Goal: Navigation & Orientation: Find specific page/section

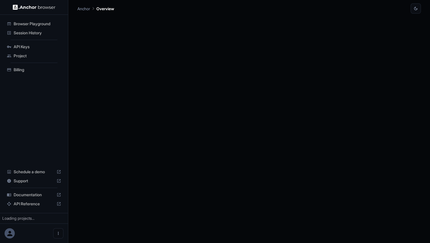
click at [36, 33] on span "Session History" at bounding box center [37, 33] width 47 height 6
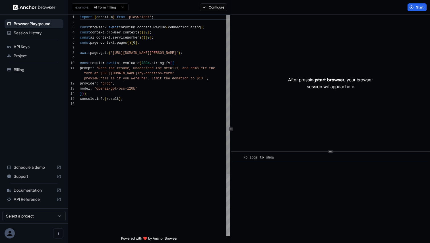
scroll to position [51, 0]
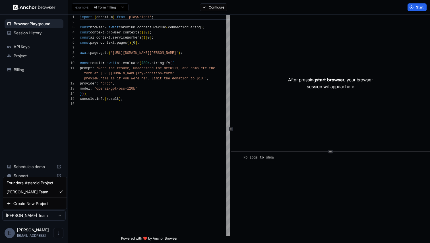
click at [30, 219] on html "Browser Playground Session History API Keys Project Billing Schedule a demo Sup…" at bounding box center [215, 121] width 430 height 243
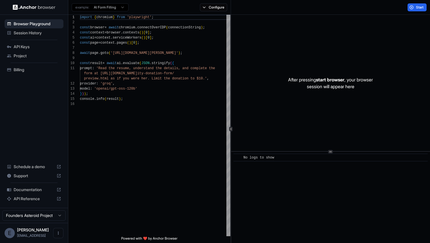
click at [34, 32] on span "Session History" at bounding box center [37, 33] width 47 height 6
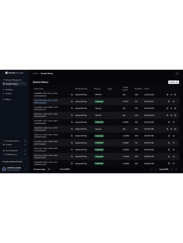
scroll to position [150, 0]
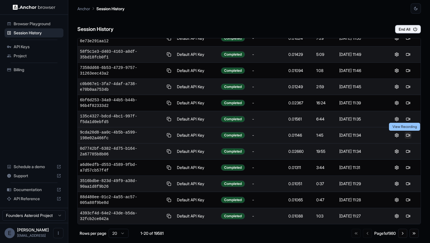
click at [406, 136] on button at bounding box center [407, 135] width 7 height 7
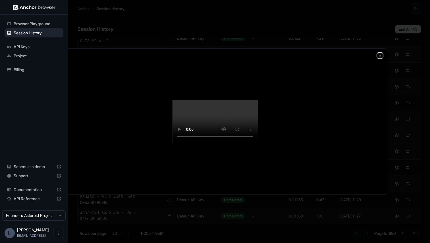
click at [381, 56] on icon "button" at bounding box center [379, 55] width 5 height 5
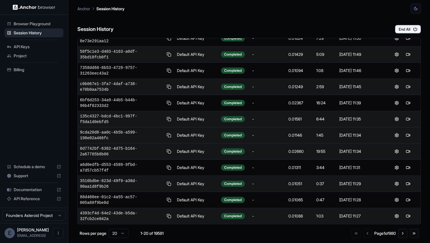
click at [320, 30] on div "Session History End All" at bounding box center [248, 24] width 343 height 20
click at [406, 137] on button at bounding box center [407, 135] width 7 height 7
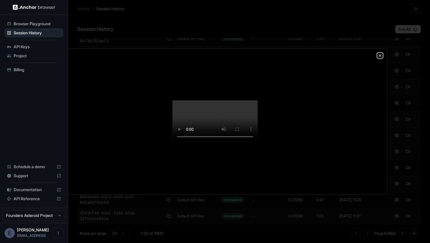
click at [378, 55] on icon "button" at bounding box center [379, 55] width 5 height 5
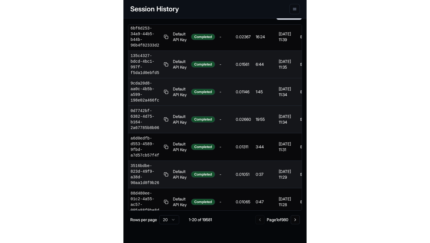
scroll to position [0, 23]
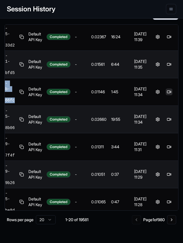
click at [166, 92] on button at bounding box center [169, 92] width 7 height 7
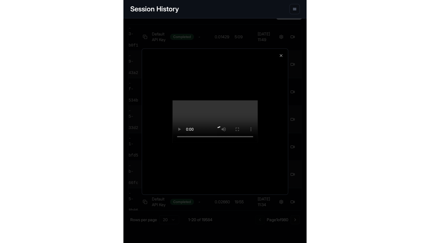
scroll to position [150, 0]
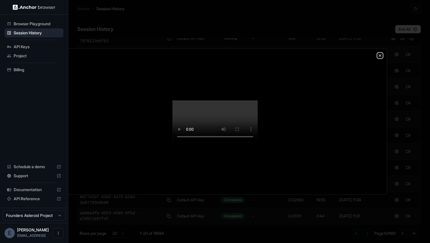
click at [379, 54] on icon "button" at bounding box center [379, 55] width 5 height 5
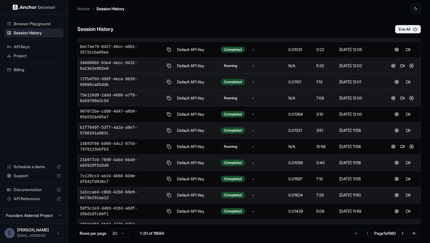
scroll to position [0, 0]
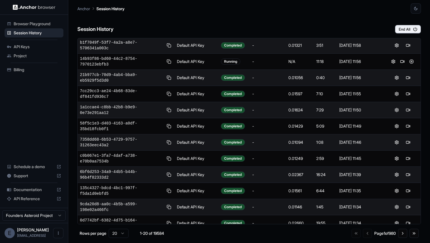
scroll to position [150, 0]
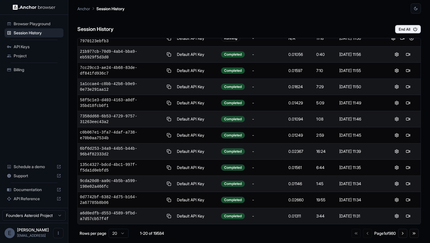
click at [122, 237] on html "Browser Playground Session History API Keys Project Billing Schedule a demo Sup…" at bounding box center [215, 121] width 430 height 243
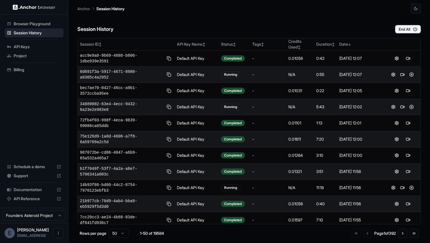
click at [226, 24] on div "Session History End All" at bounding box center [248, 24] width 343 height 20
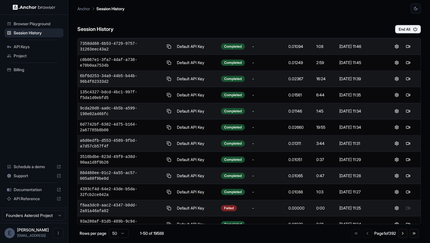
scroll to position [176, 0]
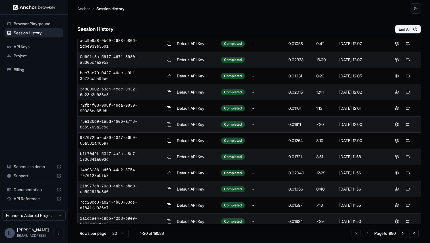
scroll to position [109, 0]
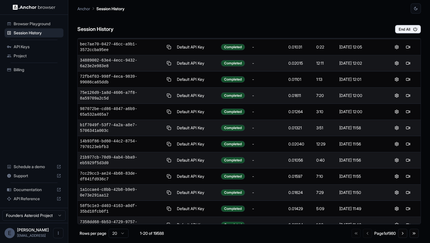
click at [116, 234] on html "Browser Playground Session History API Keys Project Billing Schedule a demo Sup…" at bounding box center [215, 121] width 430 height 243
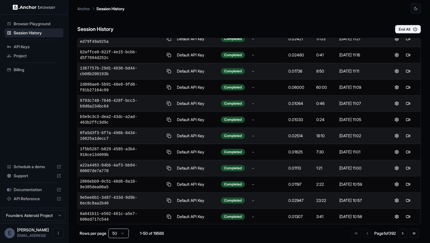
scroll to position [635, 0]
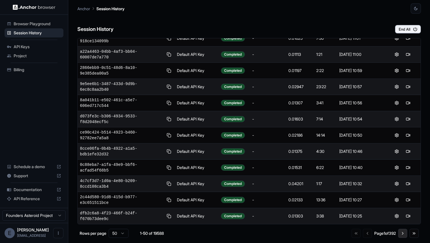
click at [405, 234] on button "Go to next page" at bounding box center [402, 233] width 9 height 9
click at [404, 235] on button "Go to next page" at bounding box center [402, 233] width 9 height 9
